Goal: Book appointment/travel/reservation

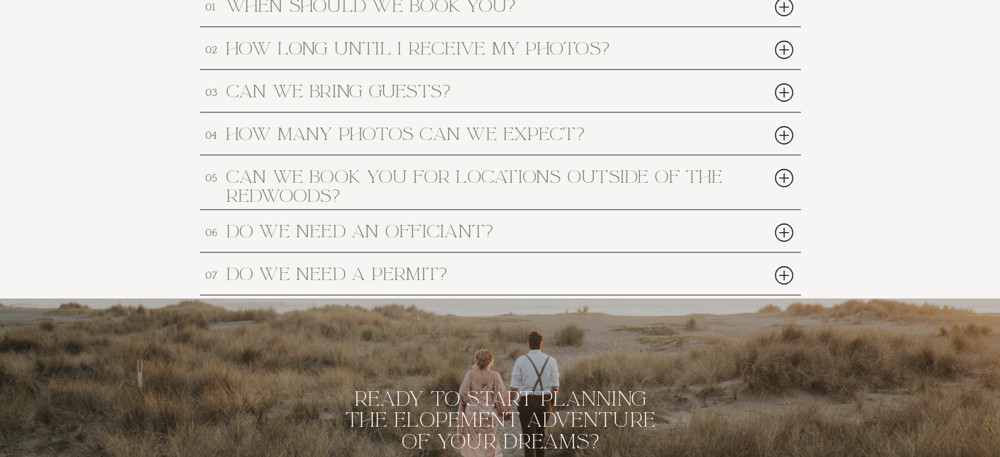
scroll to position [6224, 0]
click at [485, 135] on h2 "How many photos can we expect?" at bounding box center [476, 132] width 500 height 17
click at [779, 136] on div at bounding box center [784, 133] width 27 height 27
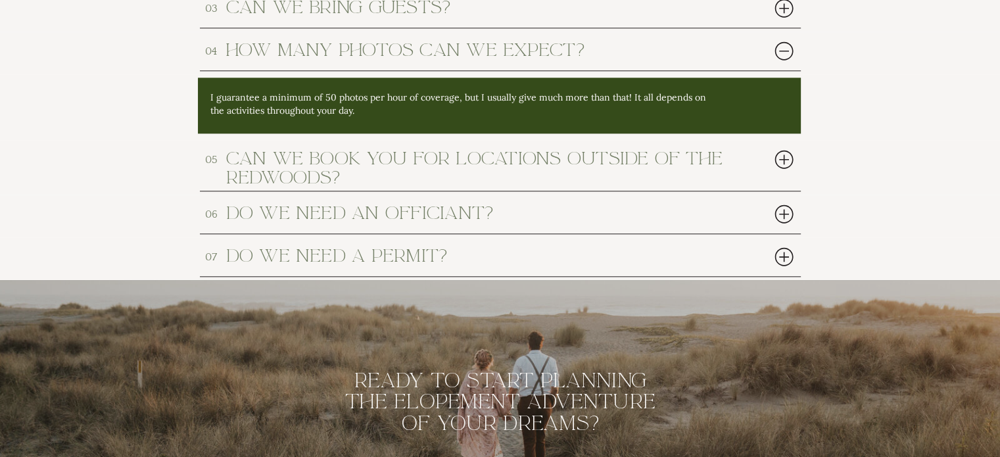
scroll to position [6330, 0]
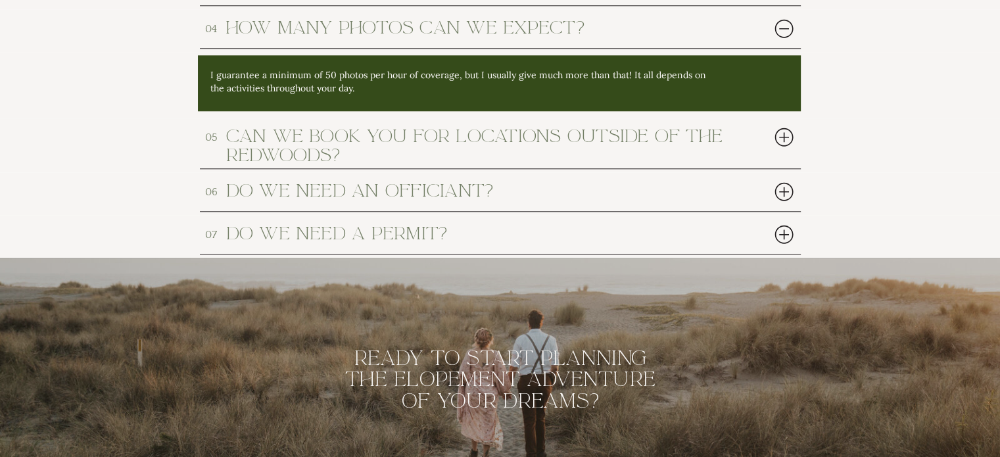
click at [786, 235] on div at bounding box center [784, 234] width 27 height 27
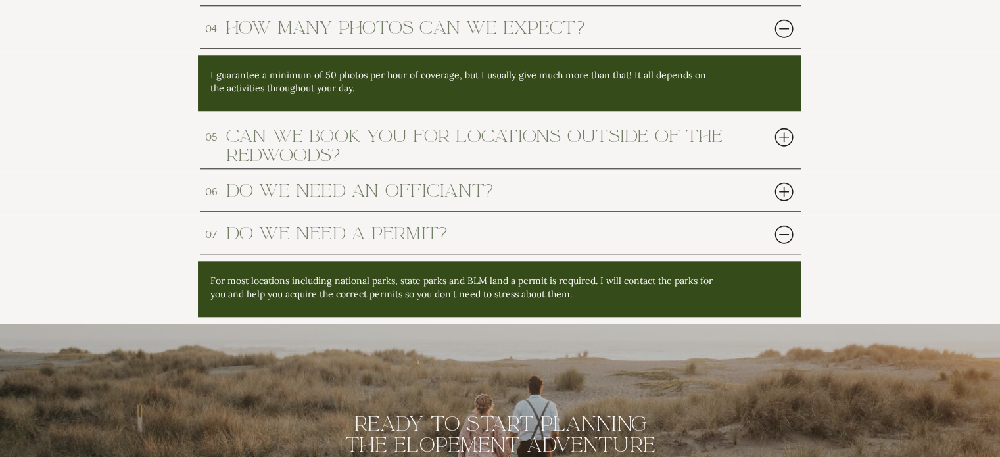
click at [786, 189] on div at bounding box center [784, 191] width 27 height 27
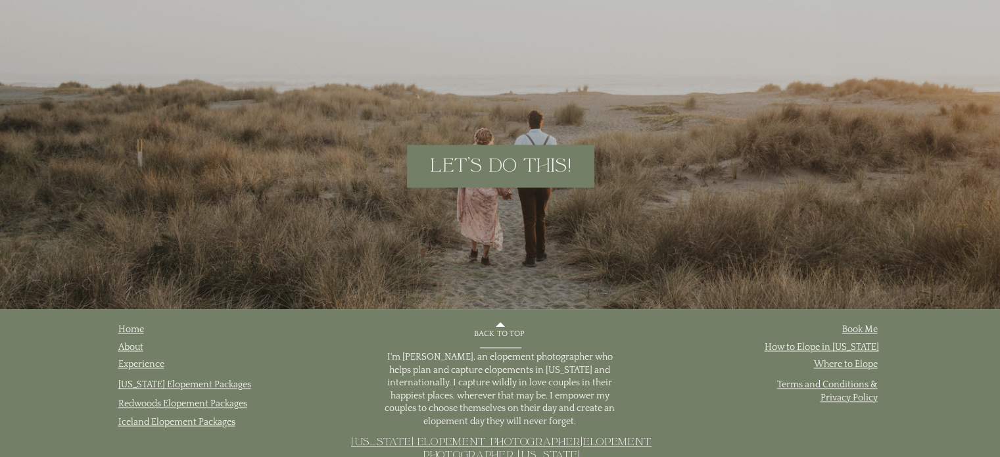
scroll to position [7046, 0]
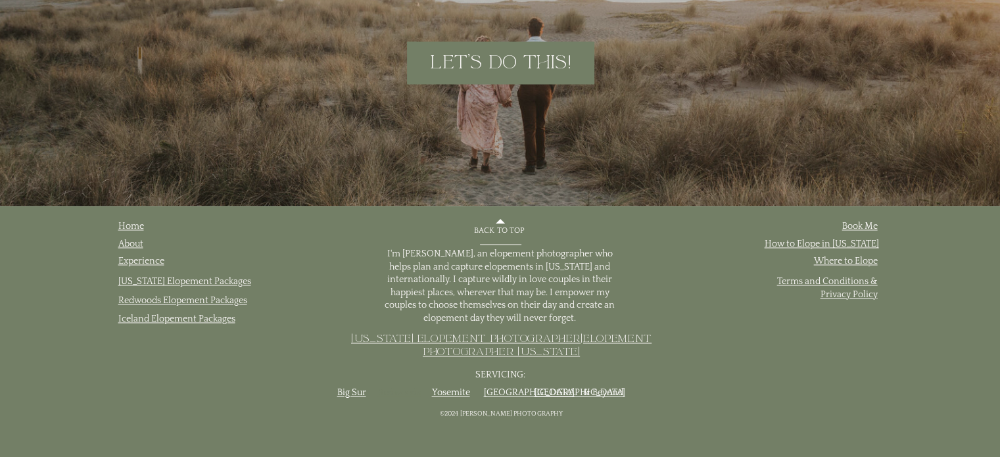
click at [397, 391] on link "Redwoods" at bounding box center [399, 392] width 43 height 11
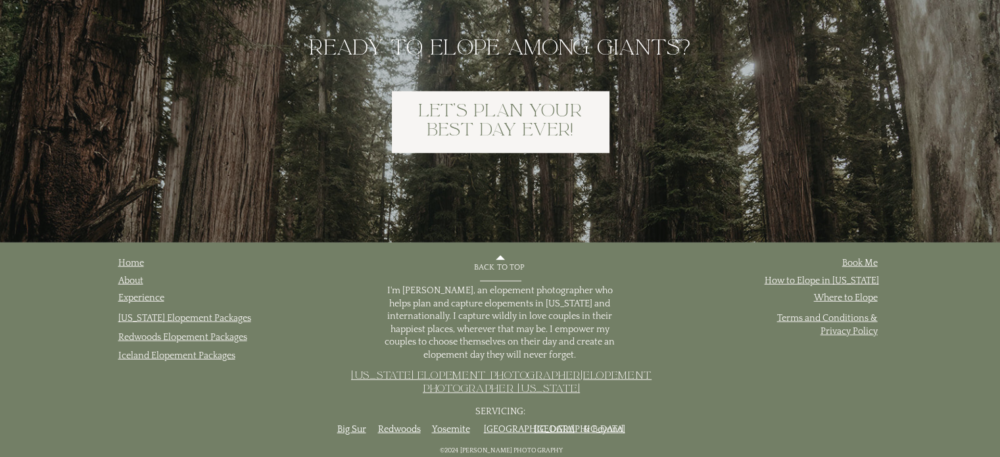
scroll to position [8396, 0]
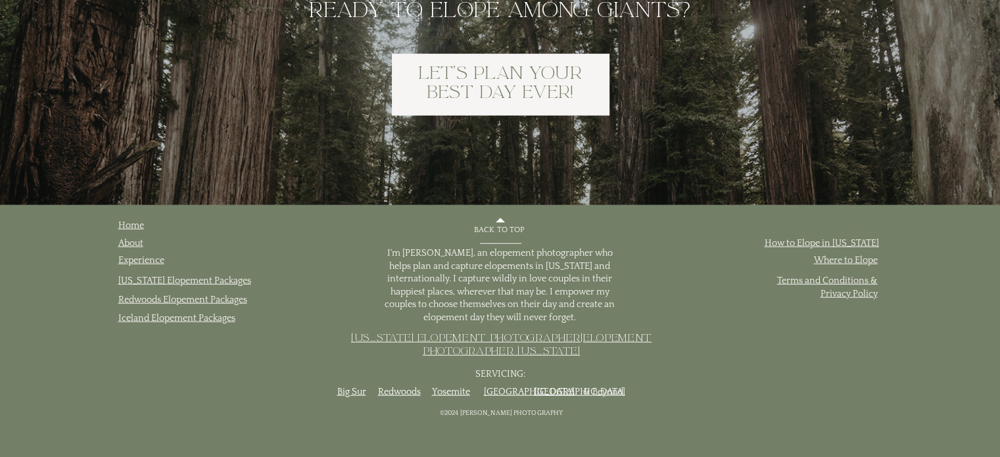
click at [863, 224] on link "Book Me" at bounding box center [860, 225] width 36 height 11
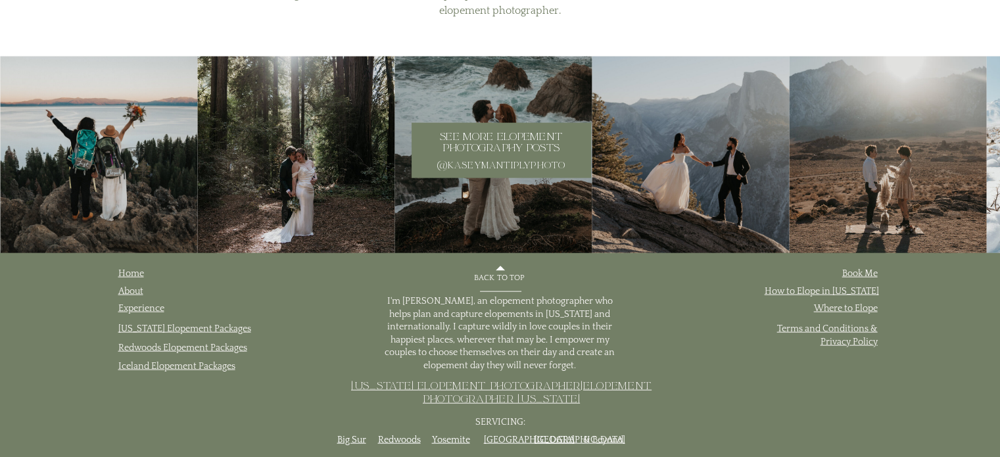
scroll to position [2971, 0]
